Goal: Information Seeking & Learning: Learn about a topic

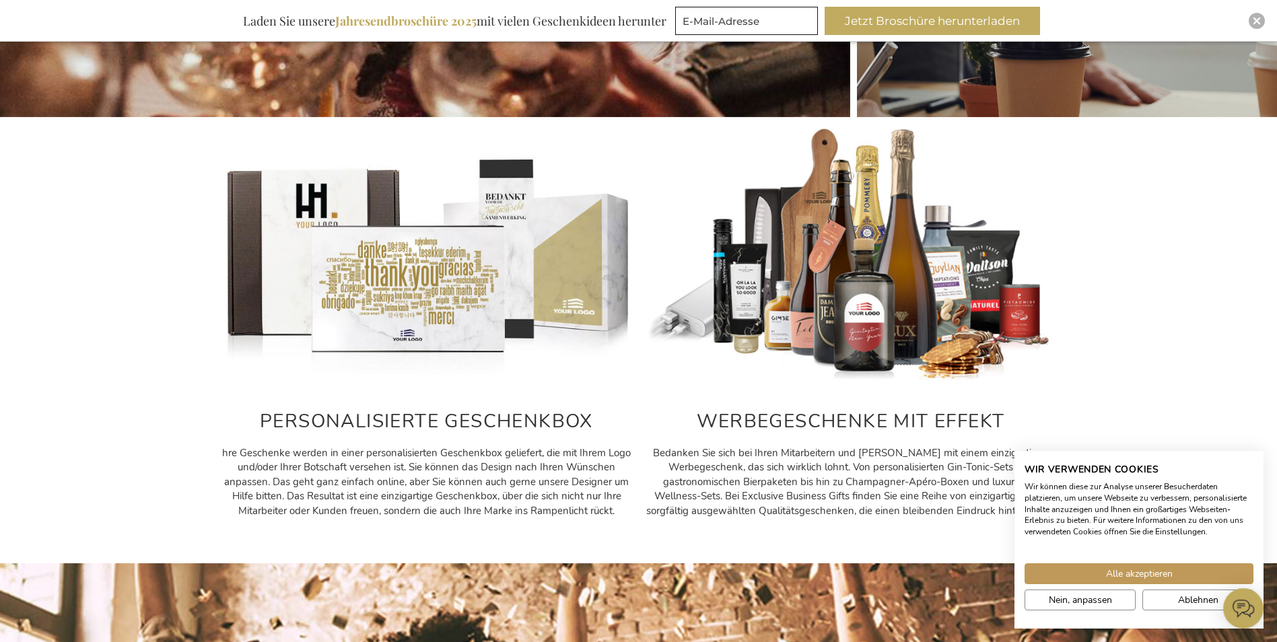
click at [460, 419] on h2 "PERSONALISIERTE GESCHENKBOX" at bounding box center [426, 421] width 411 height 21
click at [429, 232] on img at bounding box center [426, 255] width 411 height 256
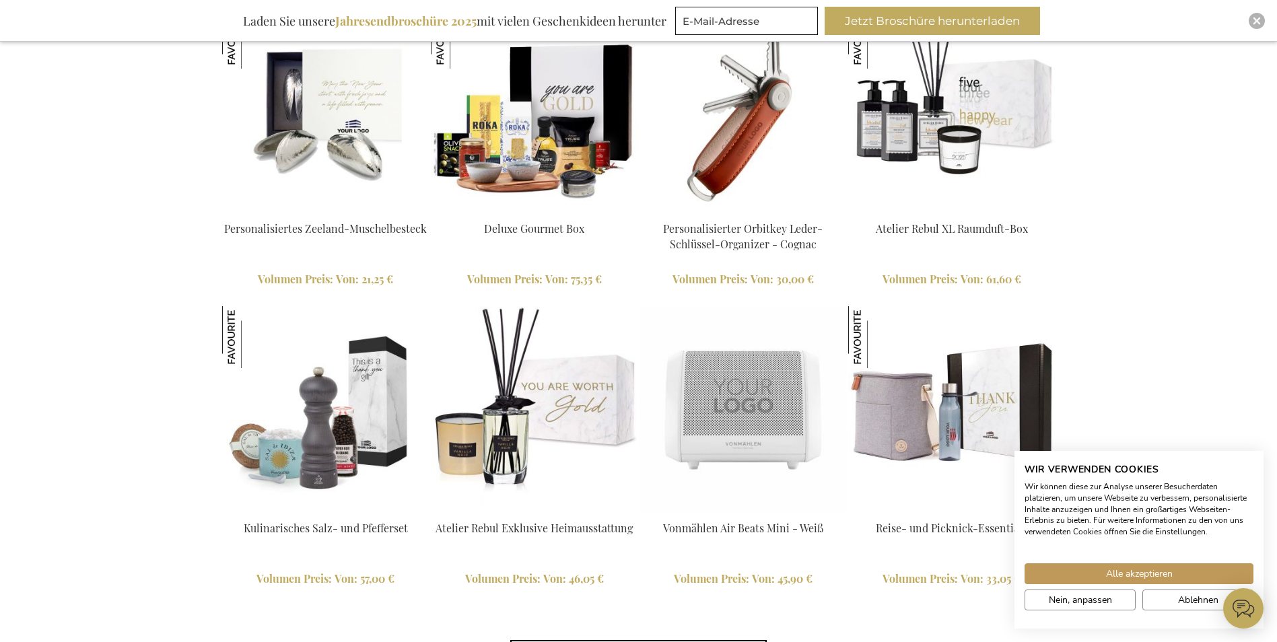
scroll to position [3205, 0]
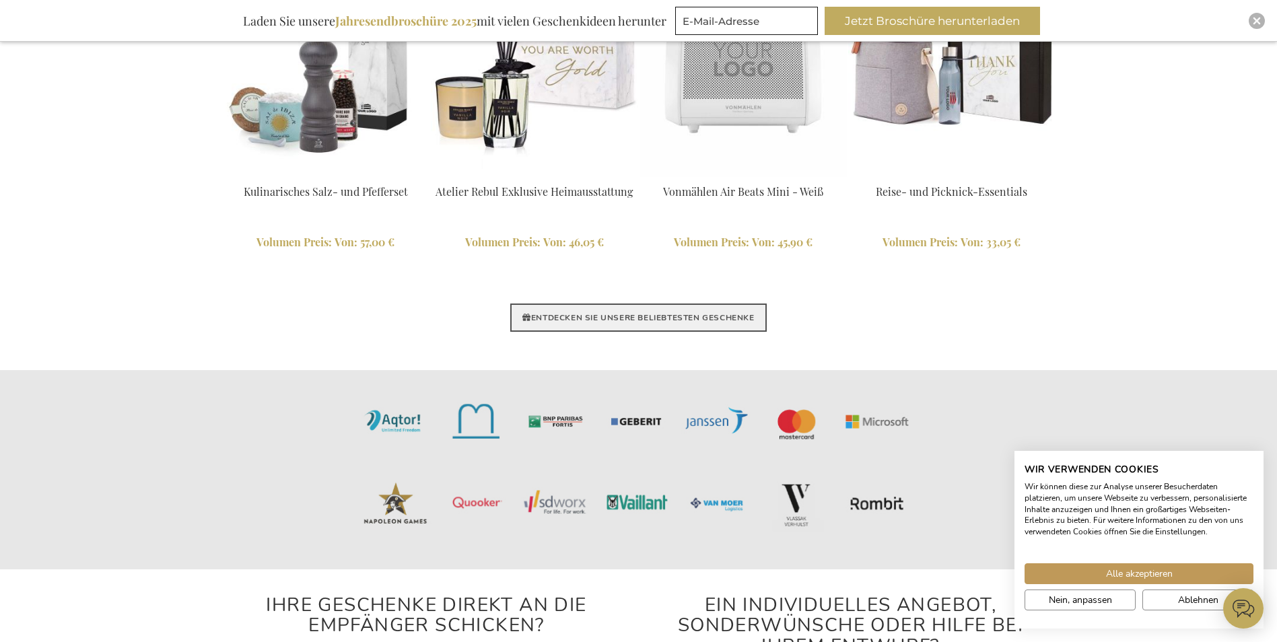
click at [685, 320] on link "ENTDECKEN SIE UNSERE BELIEBTESTEN GESCHENKE" at bounding box center [638, 318] width 256 height 28
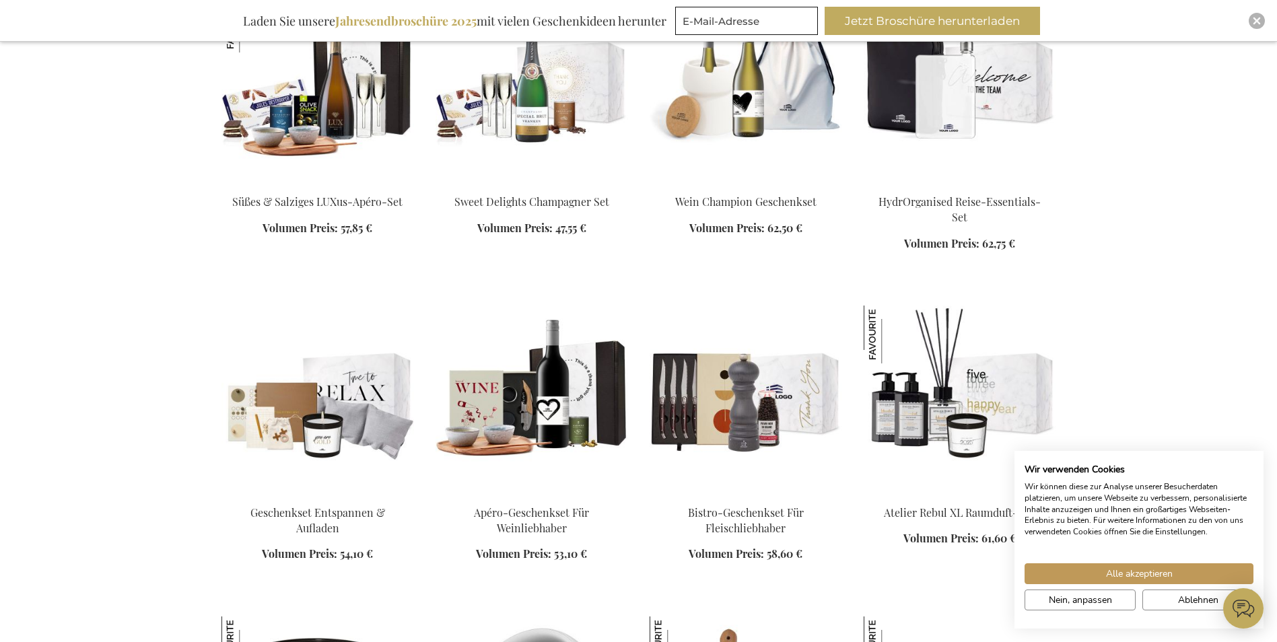
scroll to position [1346, 0]
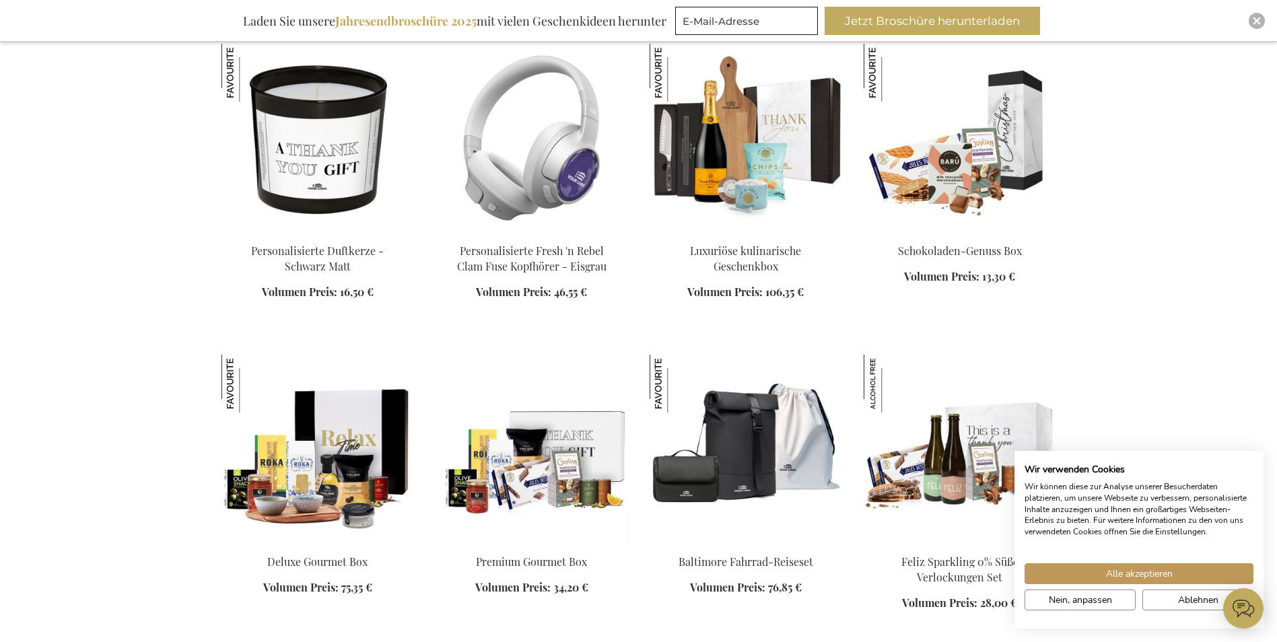
scroll to position [1885, 0]
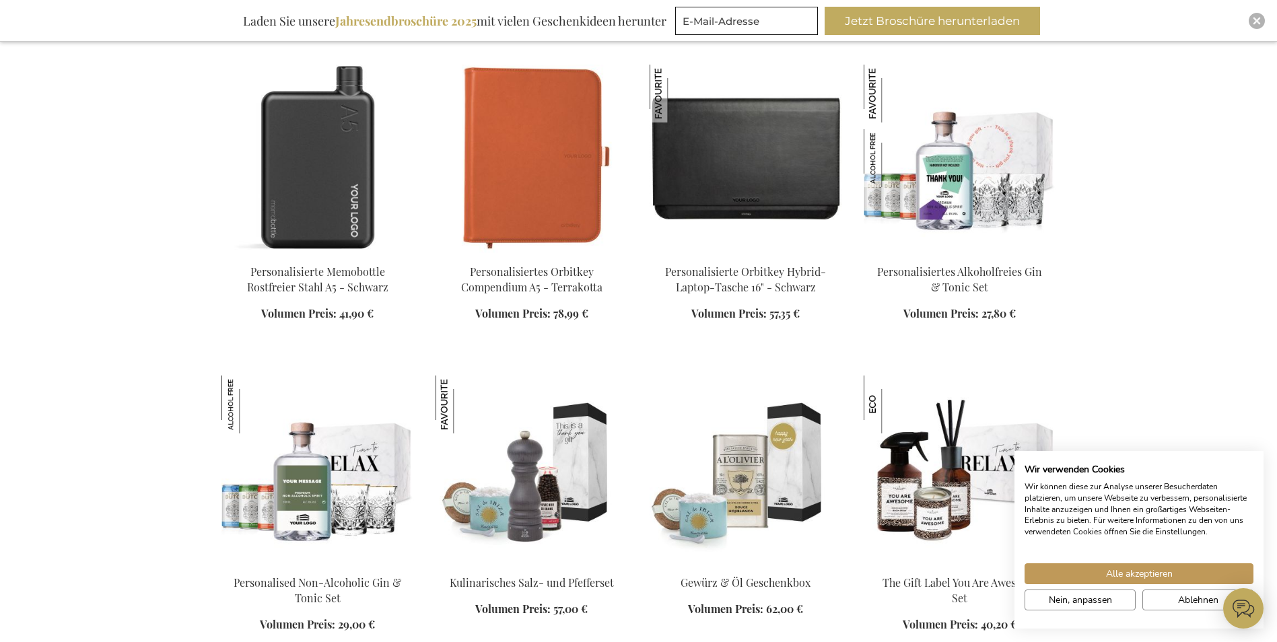
scroll to position [2693, 0]
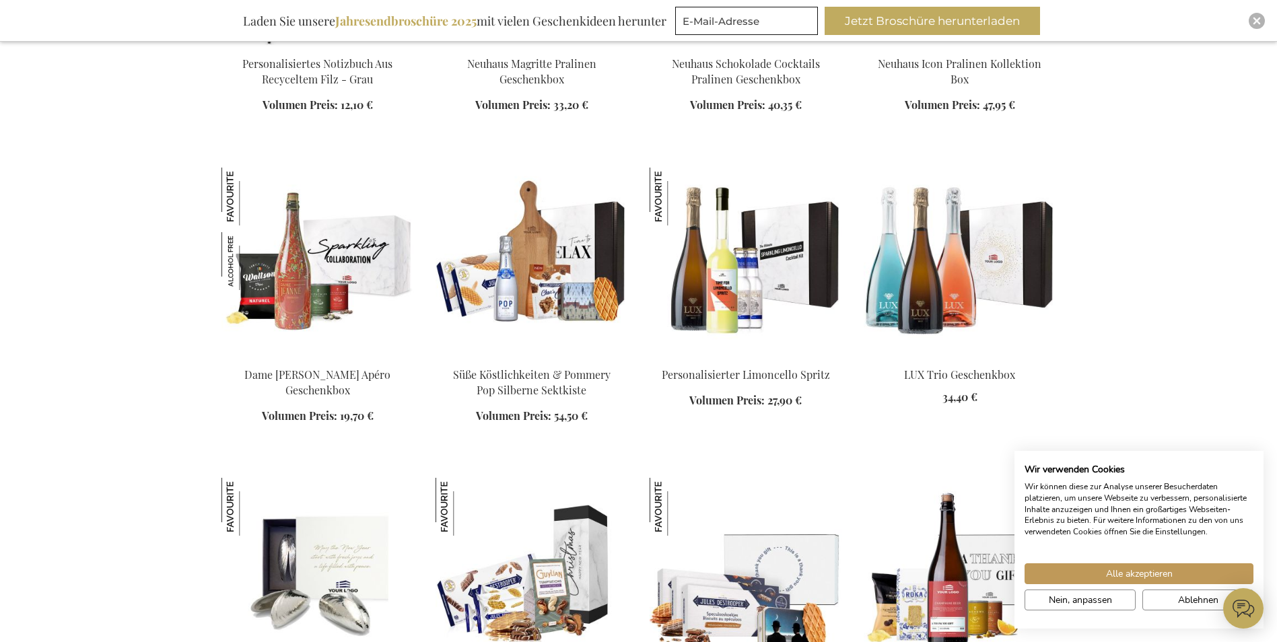
scroll to position [4173, 0]
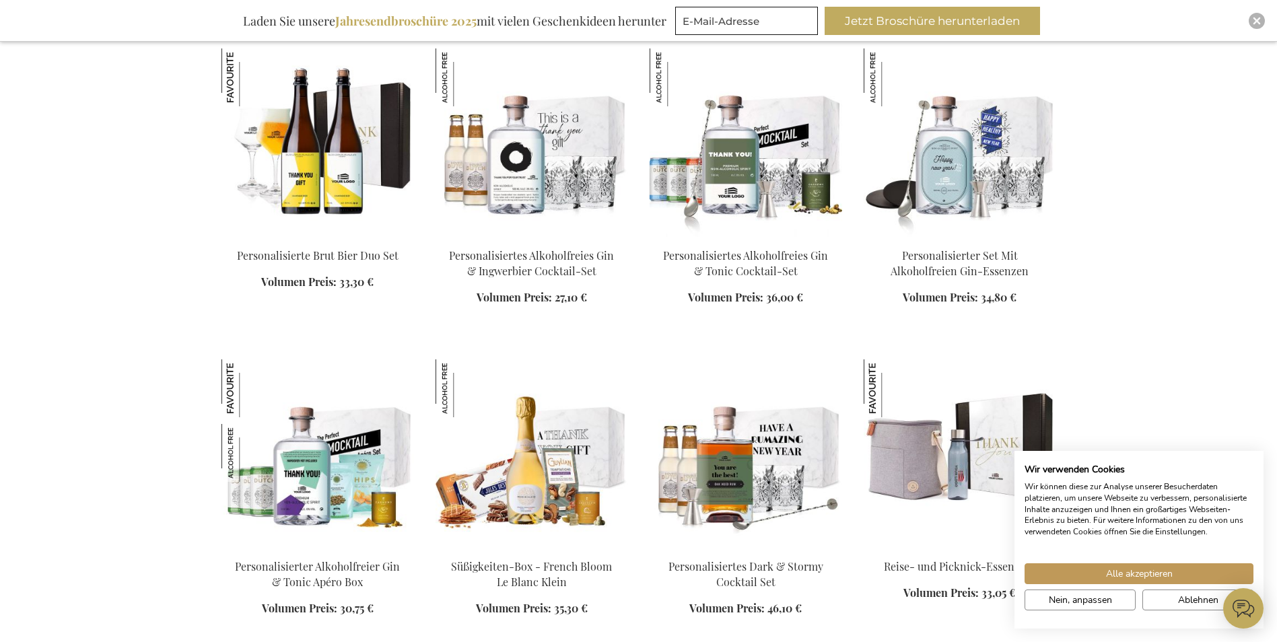
scroll to position [4914, 0]
